Goal: Navigation & Orientation: Understand site structure

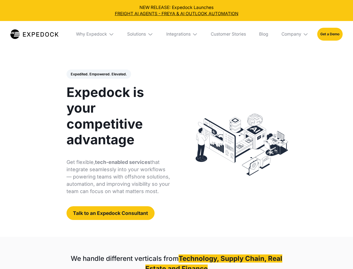
select select
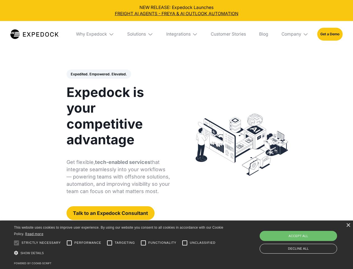
click at [177, 34] on div "Integrations" at bounding box center [178, 34] width 24 height 6
click at [95, 34] on div "Why Expedock" at bounding box center [86, 34] width 31 height 6
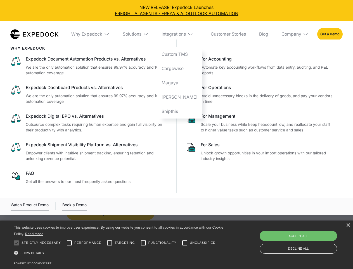
click at [141, 34] on div "Solutions" at bounding box center [132, 34] width 19 height 6
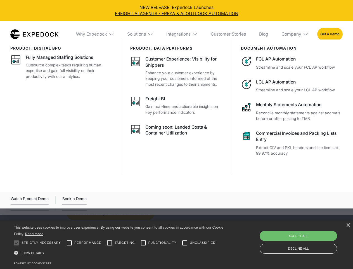
click at [182, 34] on div "Integrations" at bounding box center [178, 34] width 24 height 6
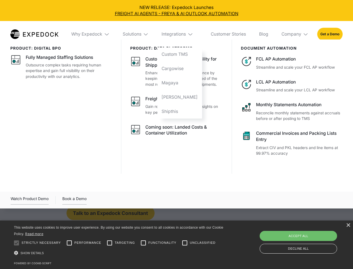
click at [295, 34] on div "Company" at bounding box center [292, 34] width 20 height 6
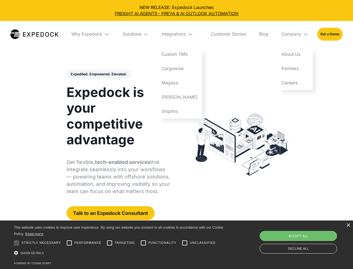
click at [98, 74] on div "Expedited. Empowered. Elevated. Automate Freight Document Extraction at 99.97% …" at bounding box center [119, 144] width 104 height 151
click at [17, 243] on div at bounding box center [16, 242] width 11 height 11
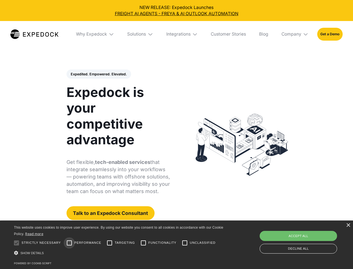
click at [69, 243] on input "Performance" at bounding box center [69, 242] width 11 height 11
checkbox input "true"
click at [110, 243] on input "Targeting" at bounding box center [109, 242] width 11 height 11
checkbox input "true"
click at [144, 243] on input "Functionality" at bounding box center [143, 242] width 11 height 11
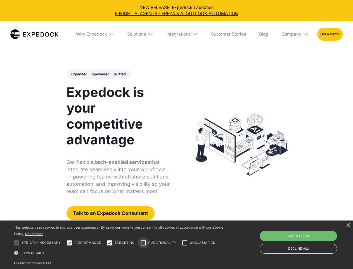
checkbox input "true"
